Goal: Information Seeking & Learning: Check status

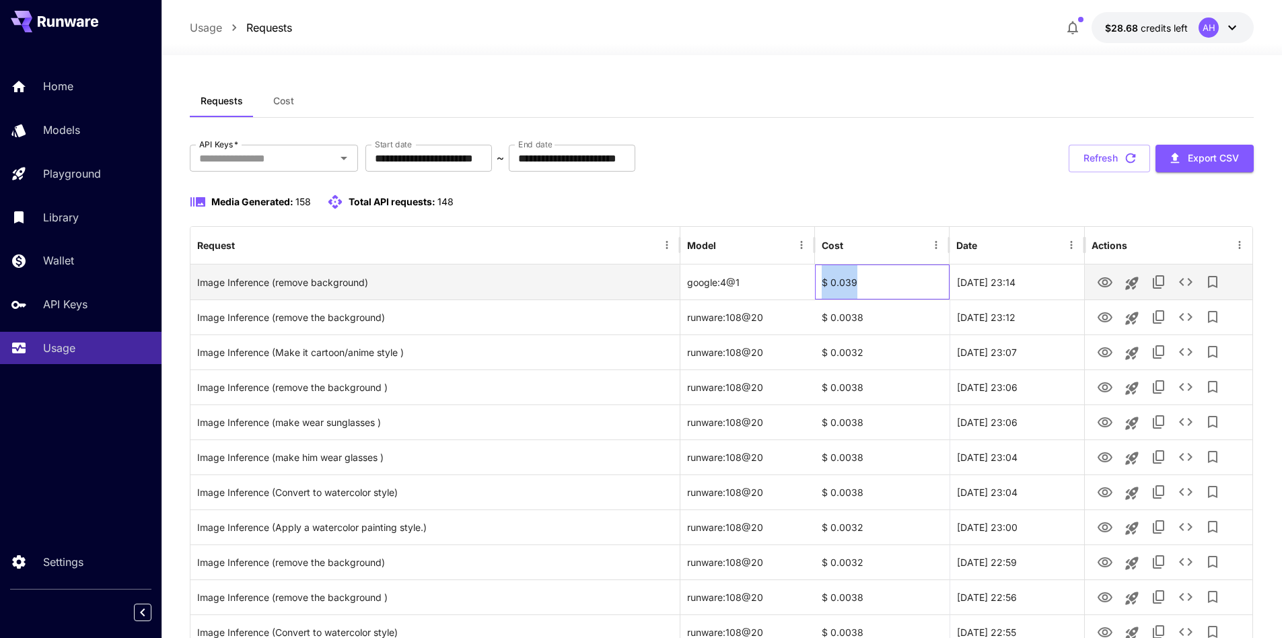
drag, startPoint x: 821, startPoint y: 284, endPoint x: 877, endPoint y: 284, distance: 56.5
click at [877, 284] on div "$ 0.039" at bounding box center [882, 281] width 135 height 35
copy div "$ 0.039"
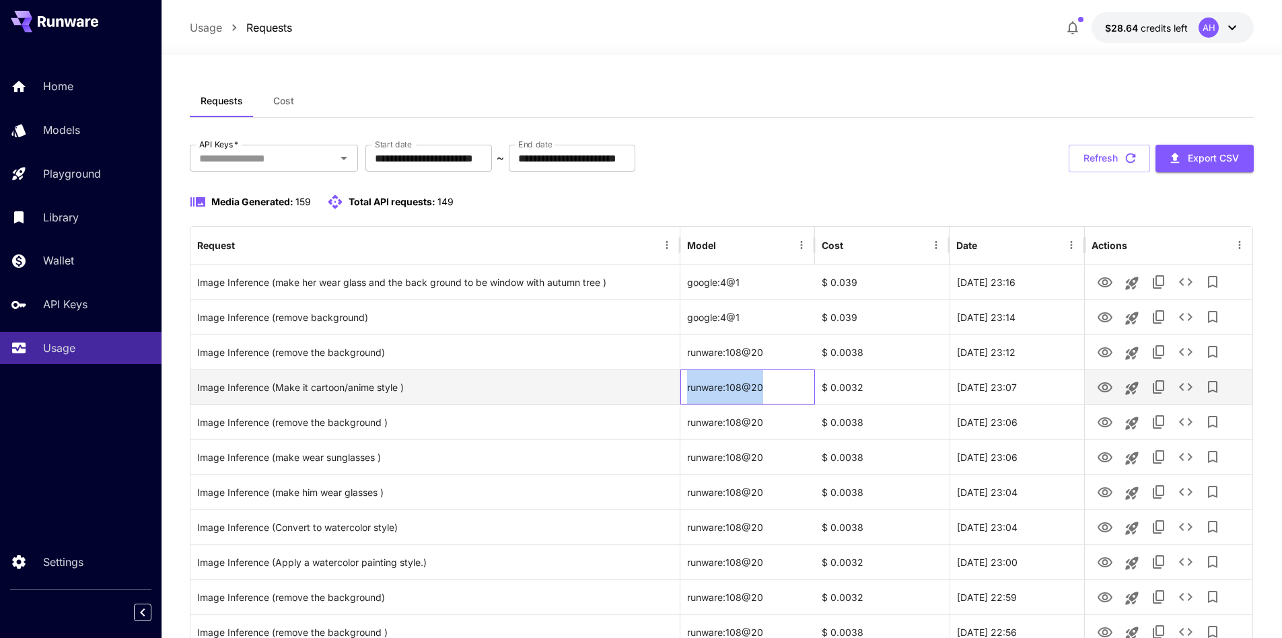
drag, startPoint x: 774, startPoint y: 389, endPoint x: 687, endPoint y: 377, distance: 88.3
click at [687, 377] on div "runware:108@20" at bounding box center [747, 386] width 135 height 35
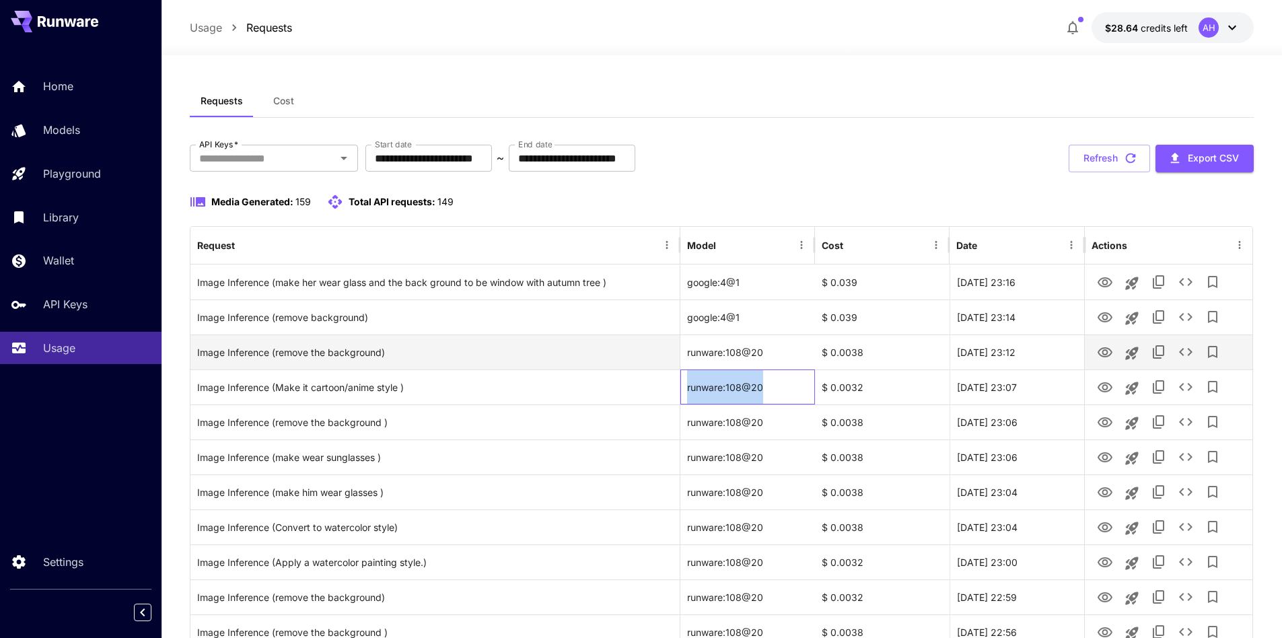
copy div "runware:108@20"
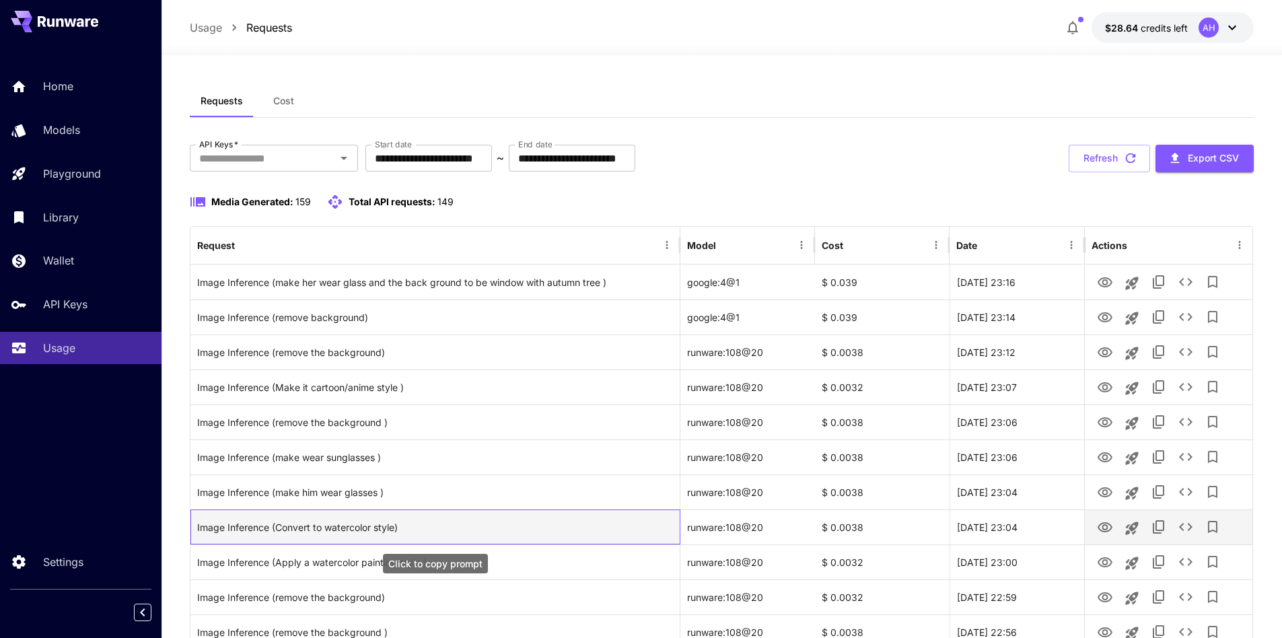
click at [275, 529] on div "Image Inference (Convert to watercolor style)" at bounding box center [435, 527] width 476 height 34
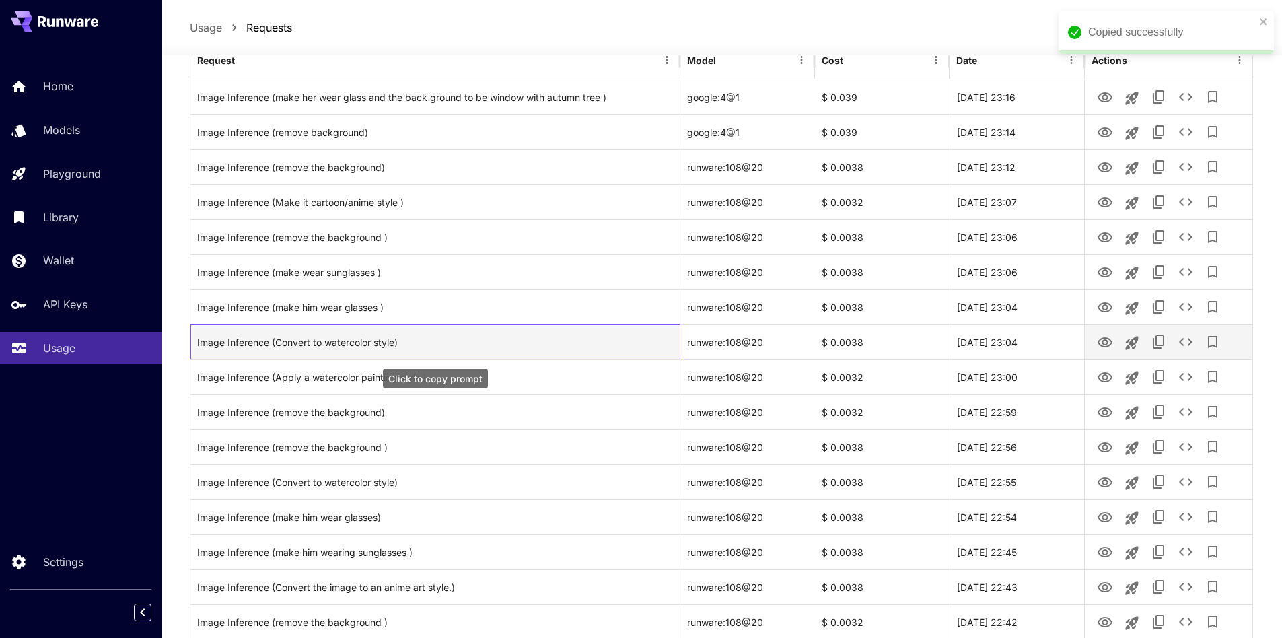
scroll to position [202, 0]
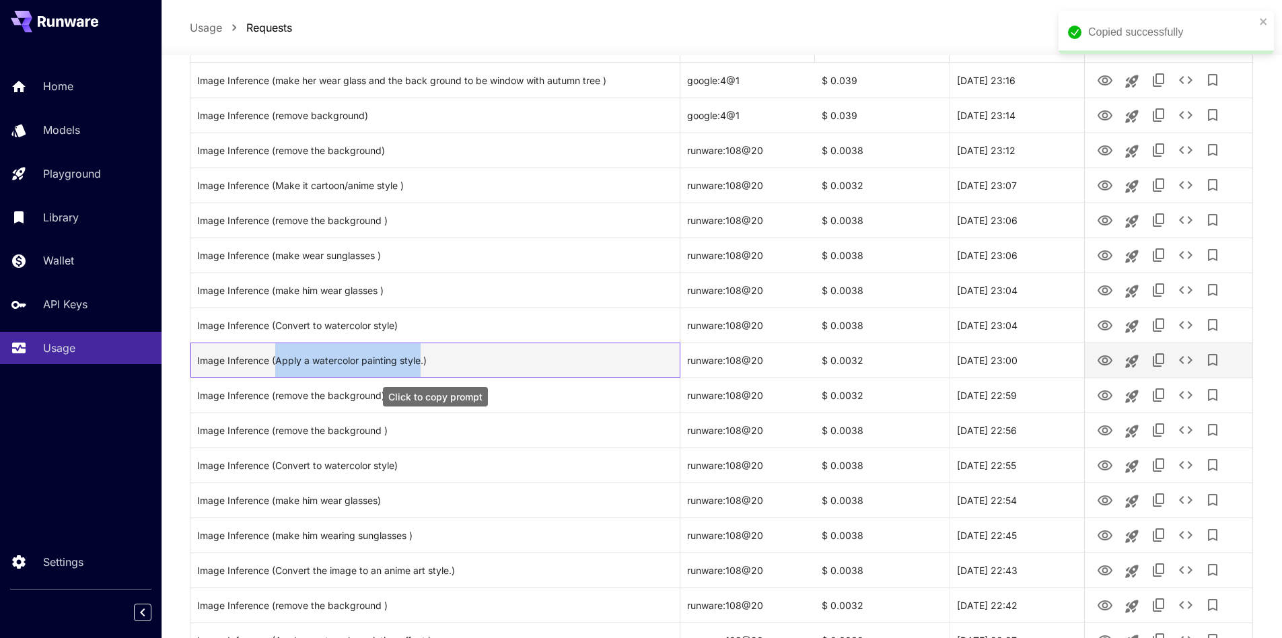
drag, startPoint x: 276, startPoint y: 363, endPoint x: 420, endPoint y: 365, distance: 144.0
click at [420, 365] on div "Image Inference (Apply a watercolor painting style.)" at bounding box center [435, 360] width 476 height 34
copy div "Apply a watercolor painting style"
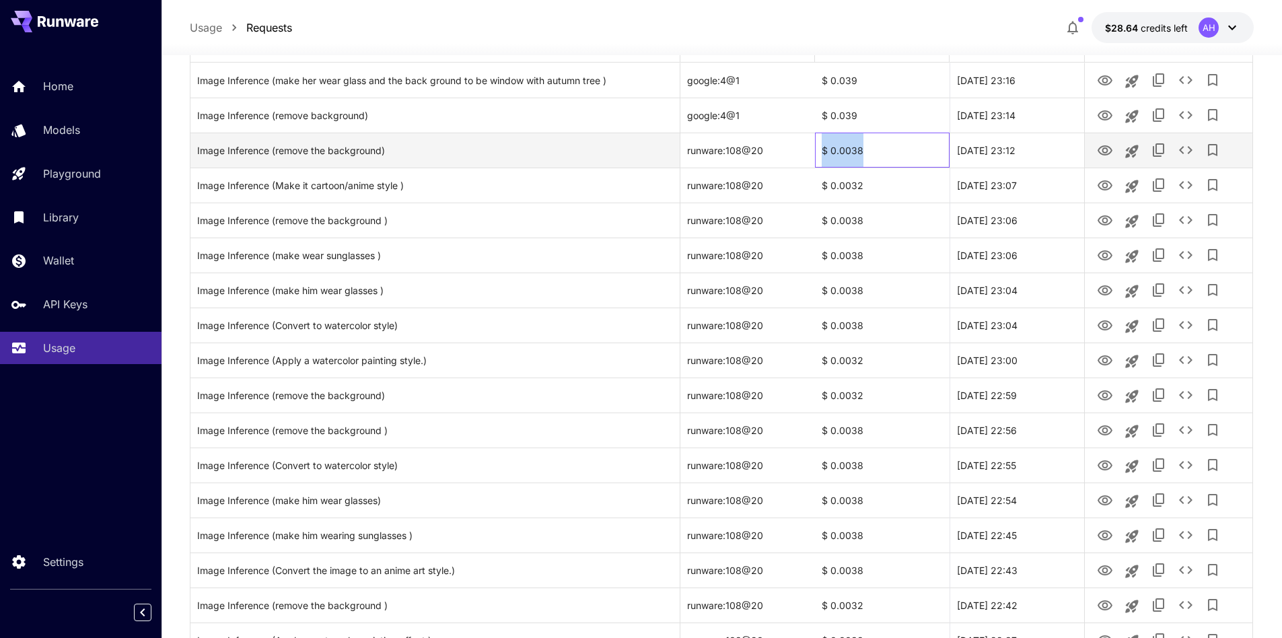
drag, startPoint x: 878, startPoint y: 151, endPoint x: 822, endPoint y: 157, distance: 56.2
click at [822, 157] on div "$ 0.0038" at bounding box center [882, 150] width 135 height 35
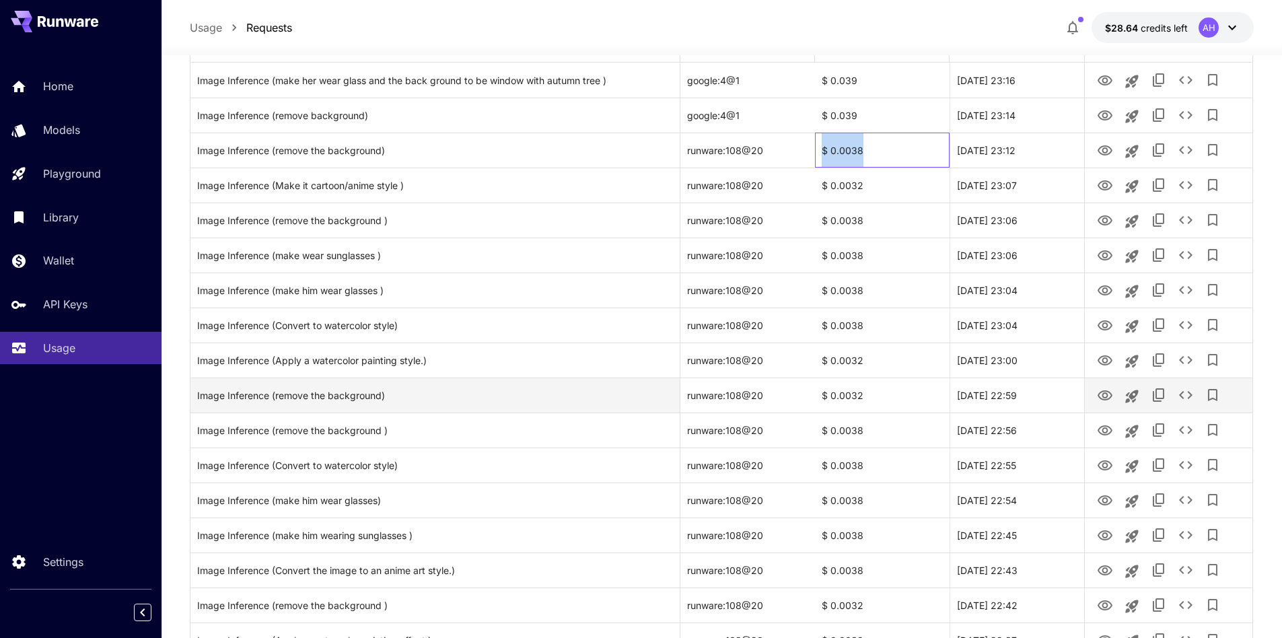
copy div "$ 0.0038"
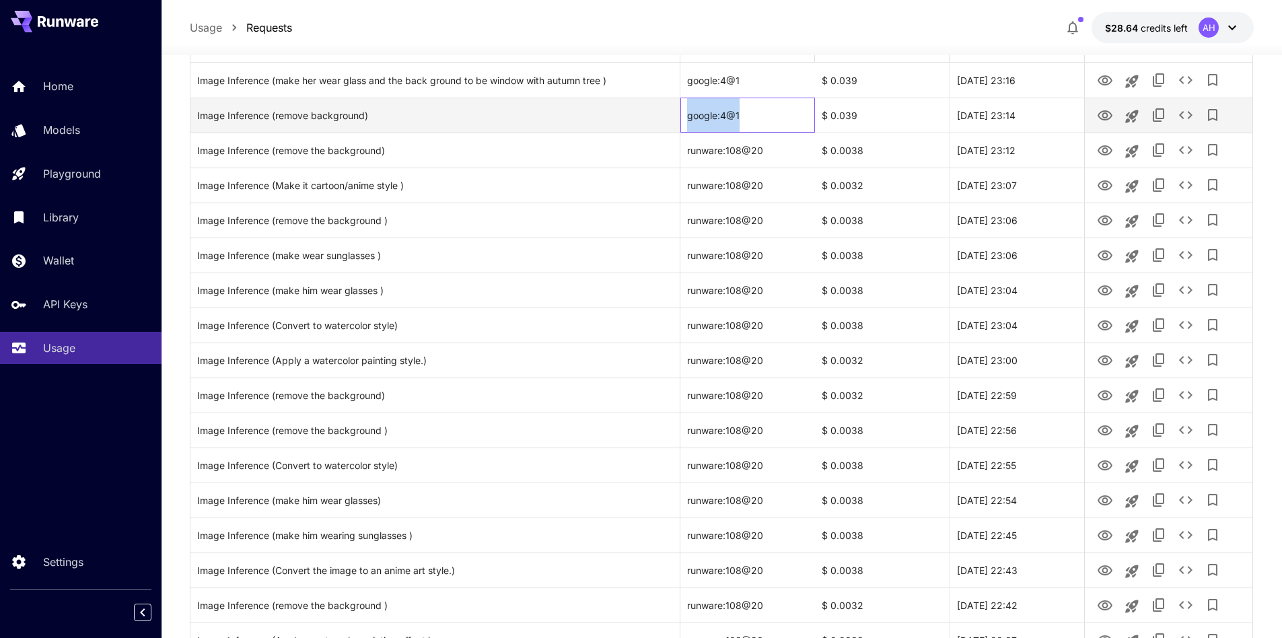
drag, startPoint x: 762, startPoint y: 119, endPoint x: 689, endPoint y: 122, distance: 73.4
click at [689, 122] on div "google:4@1" at bounding box center [747, 115] width 135 height 35
copy div "google:4@1"
